Goal: Navigation & Orientation: Find specific page/section

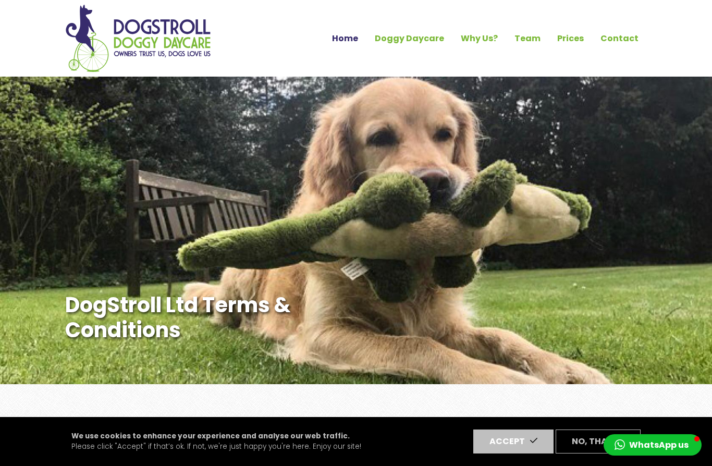
click at [352, 36] on link "Home" at bounding box center [345, 39] width 43 height 18
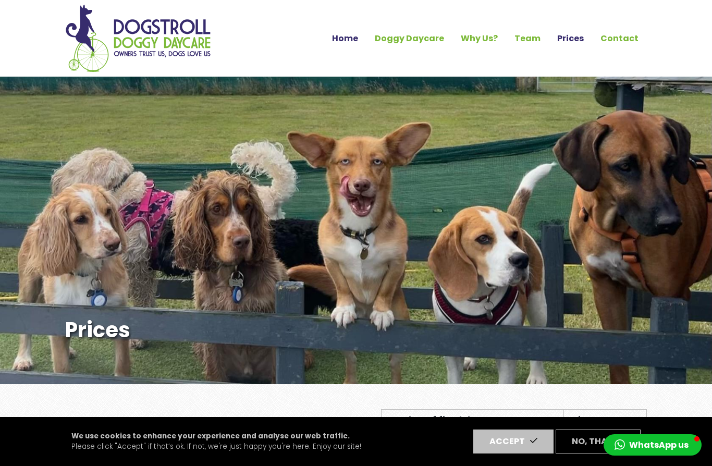
click at [357, 36] on link "Home" at bounding box center [345, 39] width 43 height 18
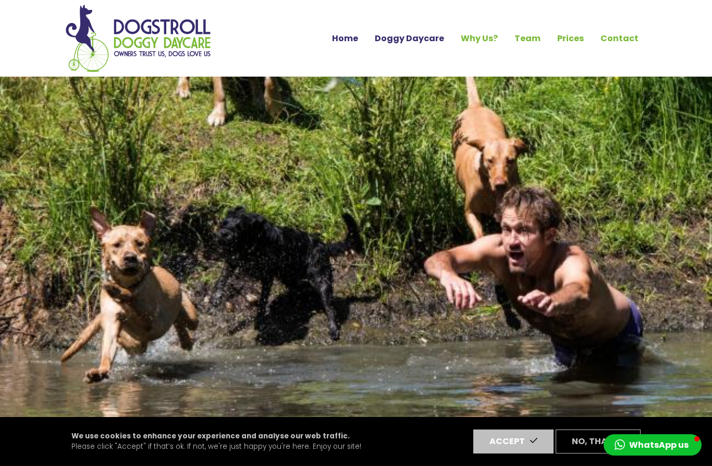
click at [430, 39] on link "Doggy Daycare" at bounding box center [409, 39] width 86 height 18
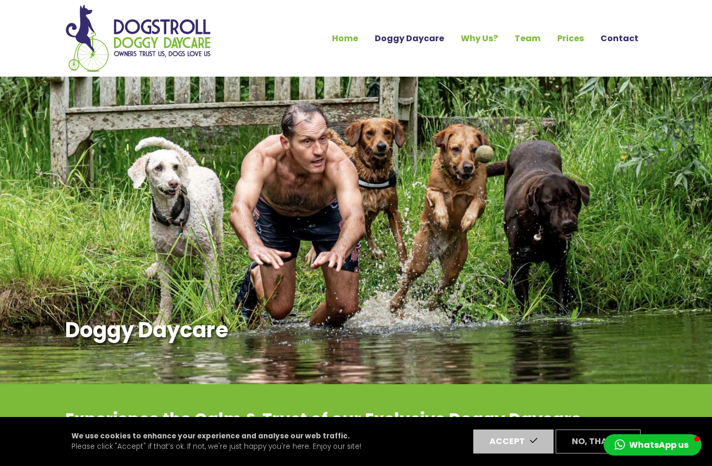
click at [610, 39] on link "Contact" at bounding box center [619, 39] width 55 height 18
